Goal: Find specific page/section: Find specific page/section

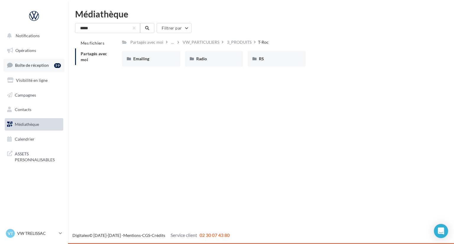
click at [34, 59] on link "Boîte de réception 59" at bounding box center [34, 65] width 61 height 13
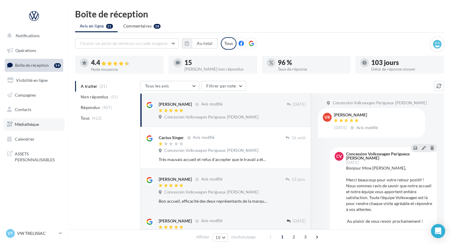
click at [26, 126] on span "Médiathèque" at bounding box center [27, 124] width 24 height 5
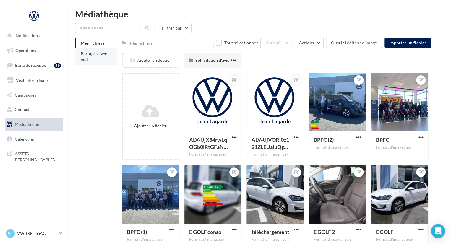
click at [106, 59] on li "Partagés avec moi" at bounding box center [96, 57] width 42 height 17
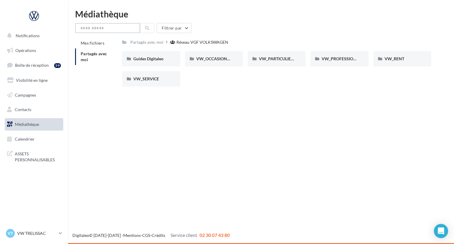
click at [124, 28] on input "text" at bounding box center [107, 28] width 65 height 10
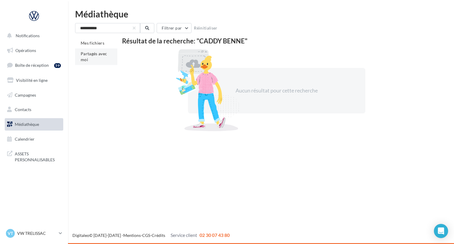
click at [103, 56] on span "Partagés avec moi" at bounding box center [94, 56] width 27 height 11
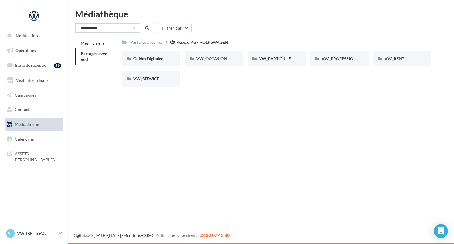
click at [108, 25] on input "**********" at bounding box center [107, 28] width 65 height 10
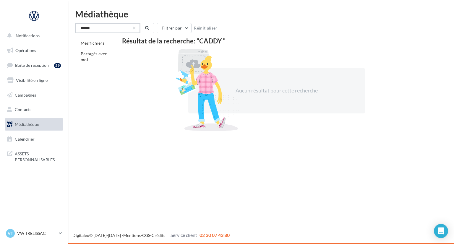
click at [108, 25] on input "*****" at bounding box center [107, 28] width 65 height 10
type input "*****"
click at [100, 57] on li "Partagés avec moi" at bounding box center [96, 57] width 42 height 17
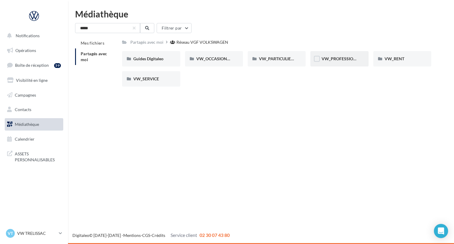
click at [342, 55] on div "VW_PROFESSIONNELS" at bounding box center [340, 58] width 58 height 15
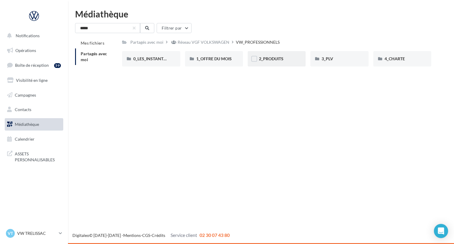
click at [286, 59] on div "2_PRODUITS" at bounding box center [276, 59] width 35 height 6
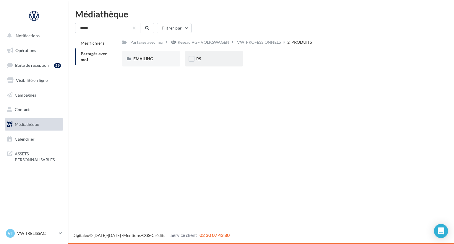
click at [220, 60] on div "RS" at bounding box center [213, 59] width 35 height 6
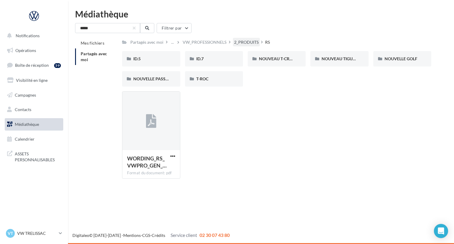
click at [239, 41] on div "2_PRODUITS" at bounding box center [246, 42] width 25 height 6
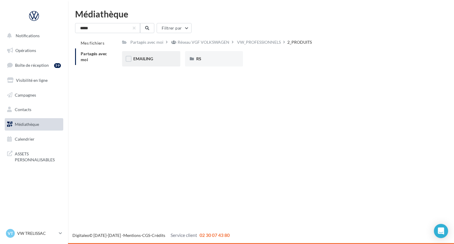
click at [162, 64] on div "EMAILING" at bounding box center [151, 58] width 58 height 15
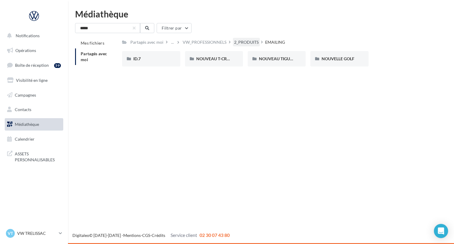
click at [245, 46] on div "2_PRODUITS" at bounding box center [246, 42] width 27 height 9
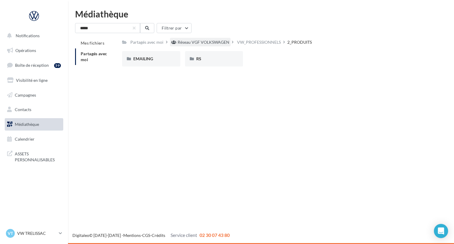
click at [214, 44] on div "Réseau VGF VOLKSWAGEN" at bounding box center [204, 42] width 52 height 6
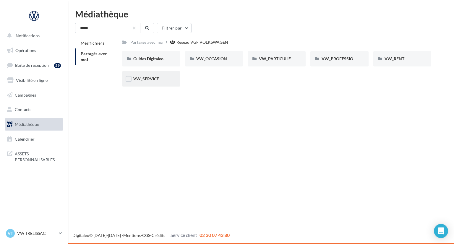
click at [162, 82] on div "VW_SERVICE" at bounding box center [151, 78] width 58 height 15
